Goal: Task Accomplishment & Management: Use online tool/utility

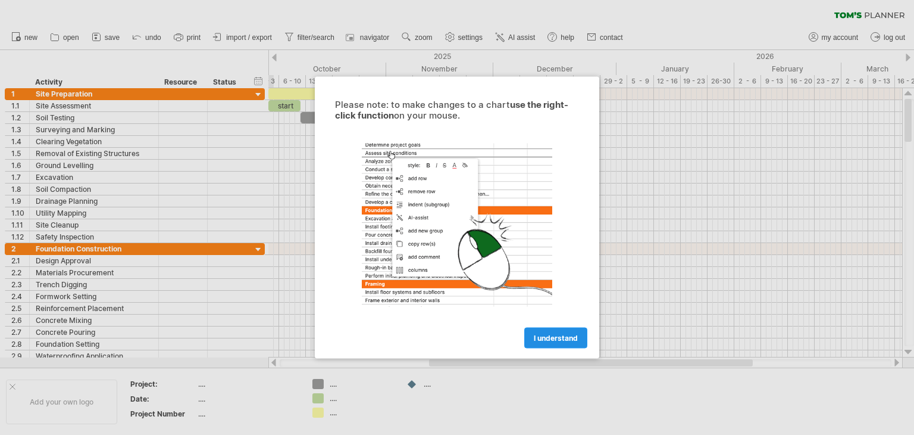
click at [555, 338] on span "I understand" at bounding box center [556, 337] width 44 height 9
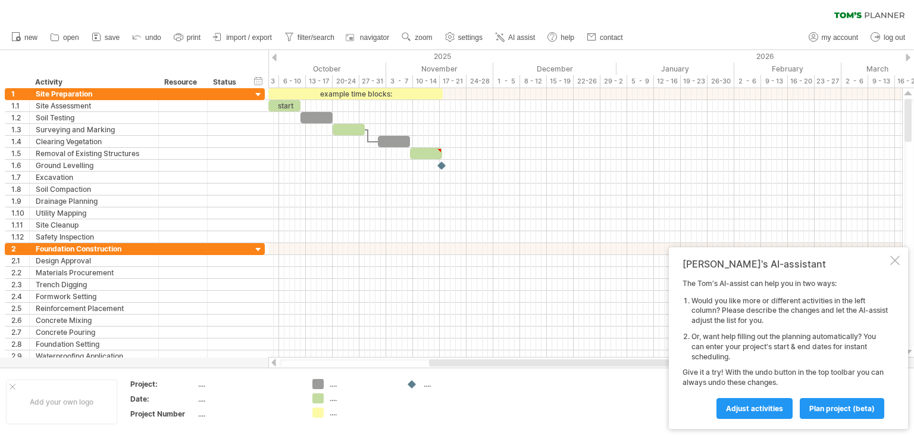
drag, startPoint x: 908, startPoint y: 122, endPoint x: 909, endPoint y: 48, distance: 73.8
click at [909, 48] on div "Trying to reach [DOMAIN_NAME] Connected again... 0% clear filter new 1" at bounding box center [457, 217] width 914 height 435
click at [258, 93] on div at bounding box center [258, 94] width 11 height 11
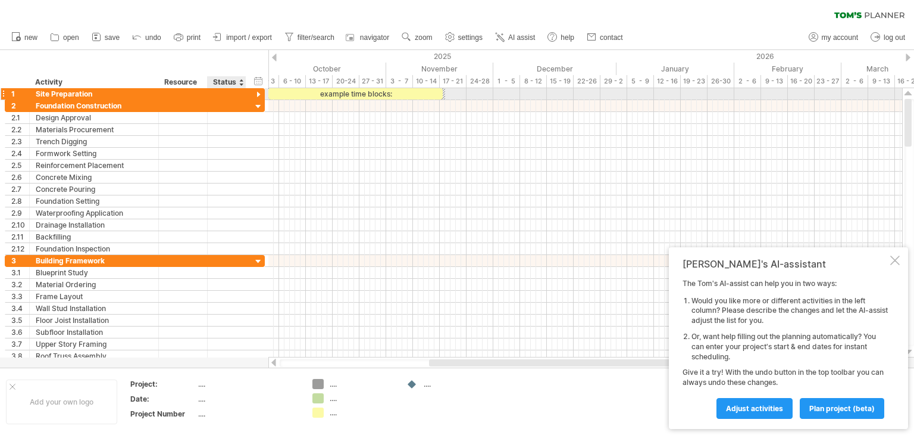
click at [258, 93] on div at bounding box center [258, 94] width 11 height 11
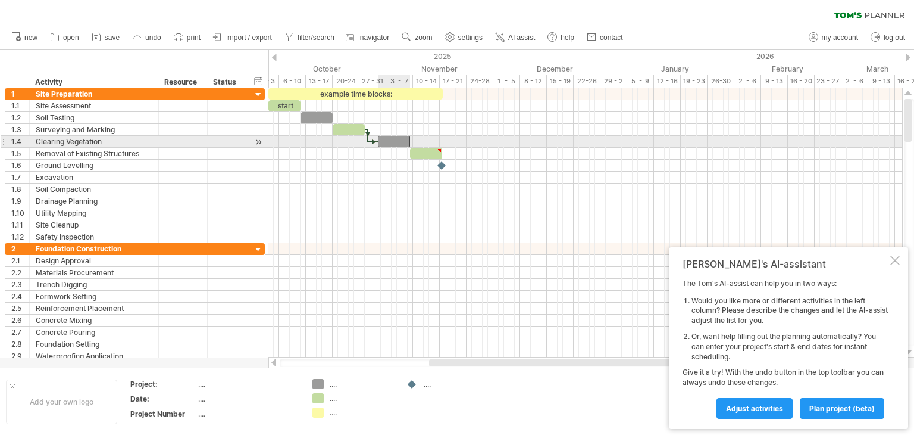
click at [388, 138] on div at bounding box center [394, 141] width 32 height 11
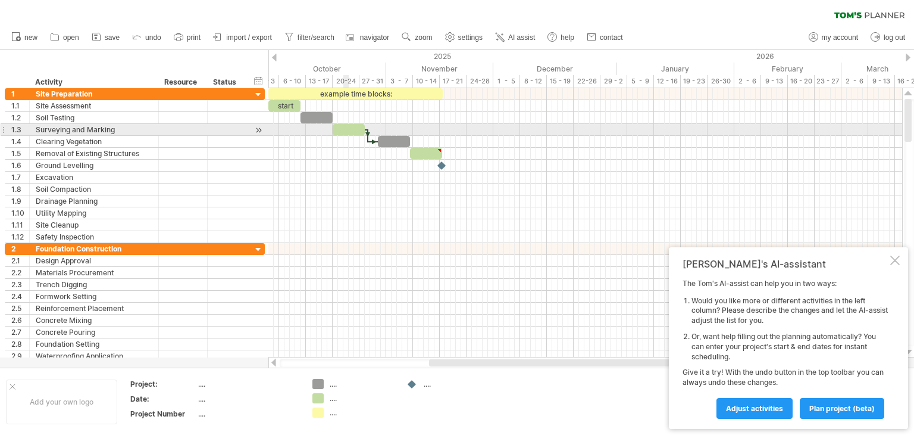
click at [345, 131] on div at bounding box center [349, 129] width 32 height 11
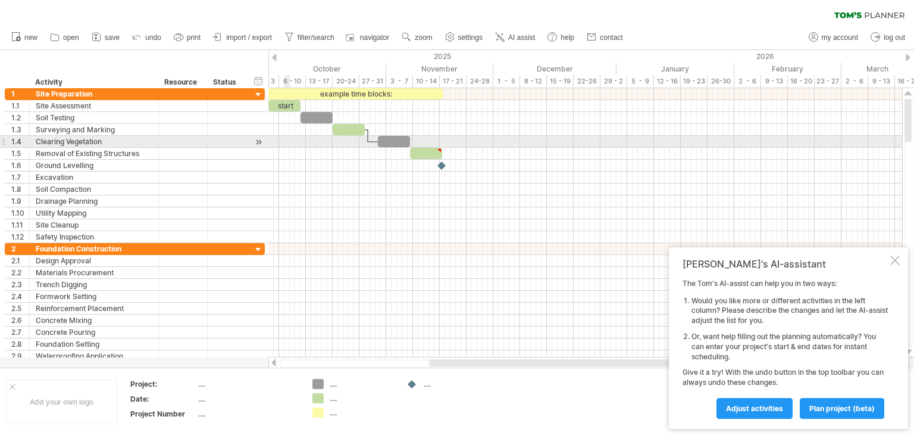
click at [286, 139] on div at bounding box center [585, 142] width 634 height 12
click at [281, 139] on div at bounding box center [585, 142] width 634 height 12
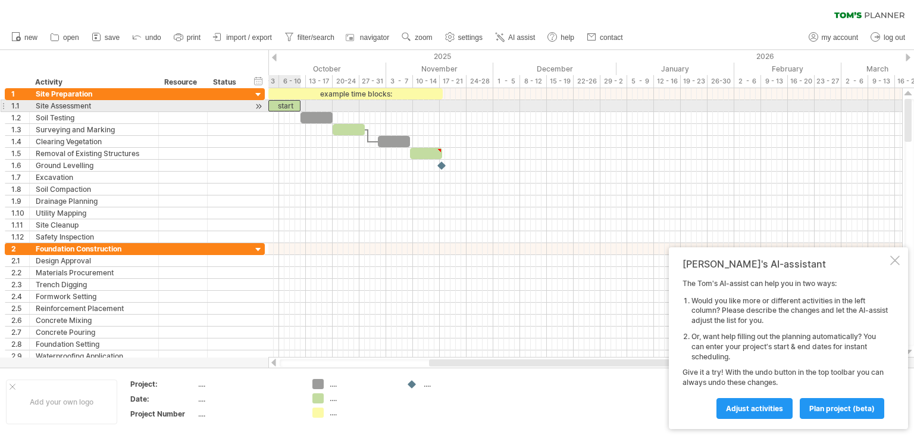
click at [274, 103] on div "start" at bounding box center [284, 105] width 32 height 11
click at [274, 103] on div "*****" at bounding box center [284, 105] width 32 height 11
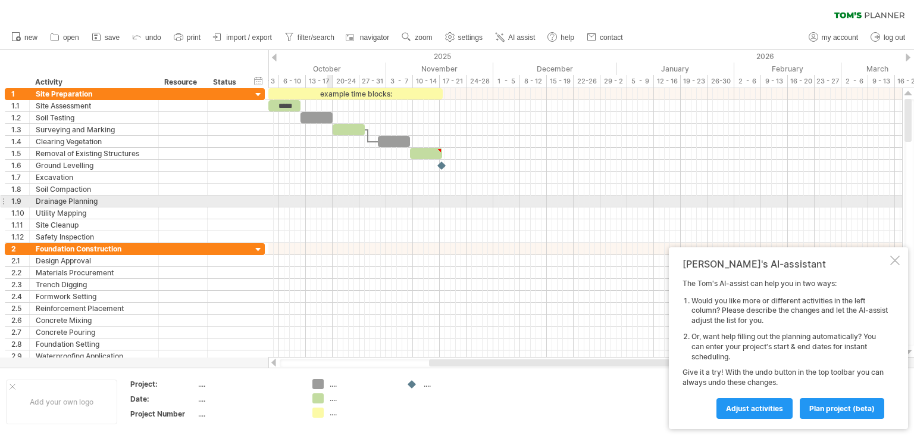
click at [332, 205] on div at bounding box center [585, 201] width 634 height 12
